Goal: Transaction & Acquisition: Purchase product/service

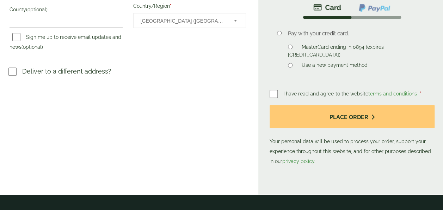
scroll to position [241, 0]
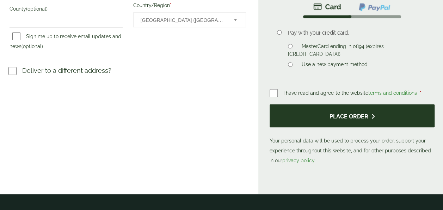
click at [347, 104] on button "Place order" at bounding box center [352, 115] width 165 height 23
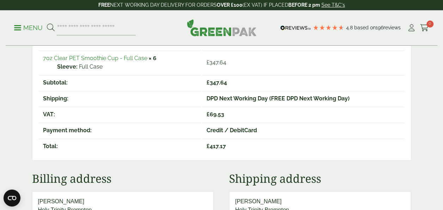
scroll to position [54, 0]
